Goal: Find specific page/section: Find specific page/section

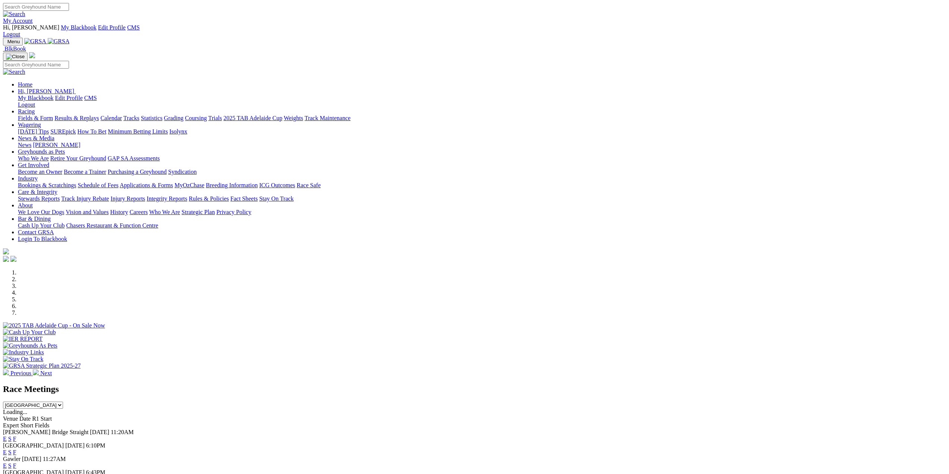
click at [69, 6] on input "Search" at bounding box center [36, 7] width 66 height 8
type input "[PERSON_NAME]"
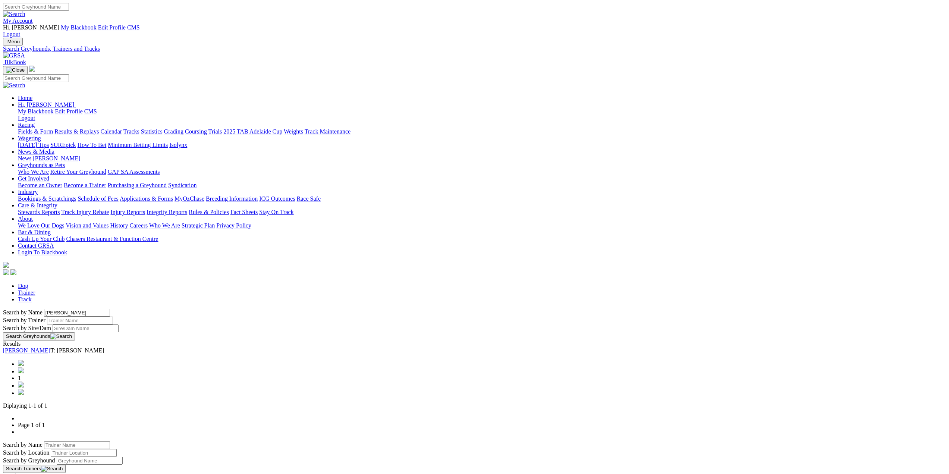
click at [25, 52] on img at bounding box center [14, 55] width 22 height 7
